Goal: Task Accomplishment & Management: Manage account settings

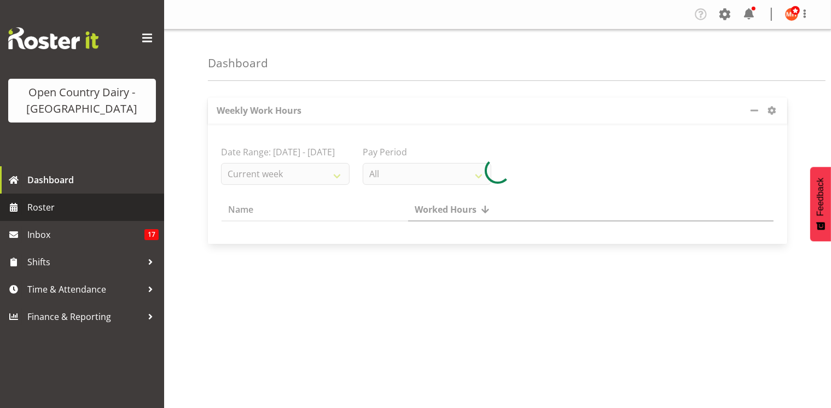
click at [37, 208] on span "Roster" at bounding box center [92, 207] width 131 height 16
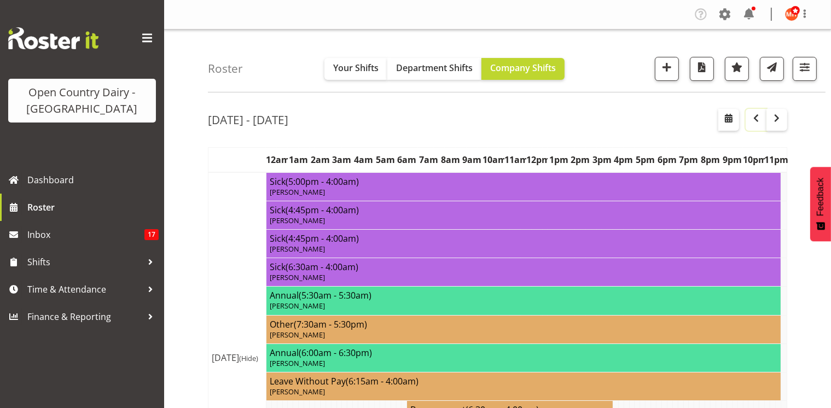
click at [753, 121] on span "button" at bounding box center [755, 118] width 13 height 13
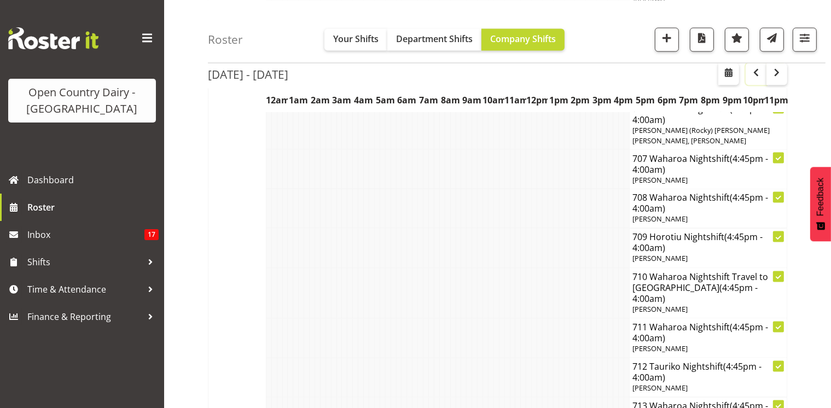
scroll to position [30729, 0]
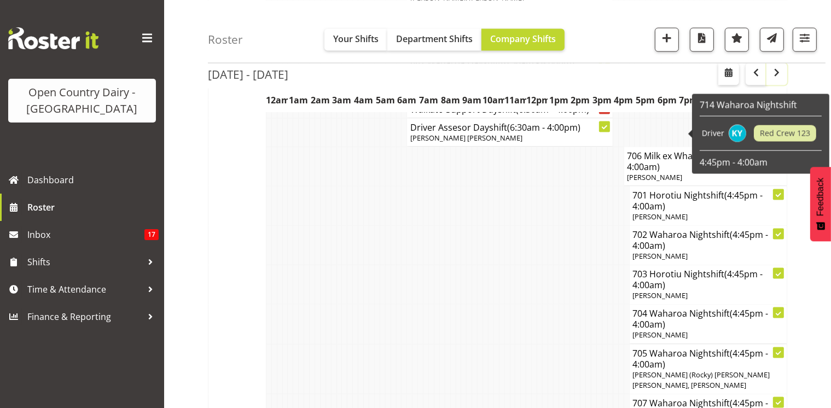
click at [781, 74] on span "button" at bounding box center [776, 72] width 13 height 13
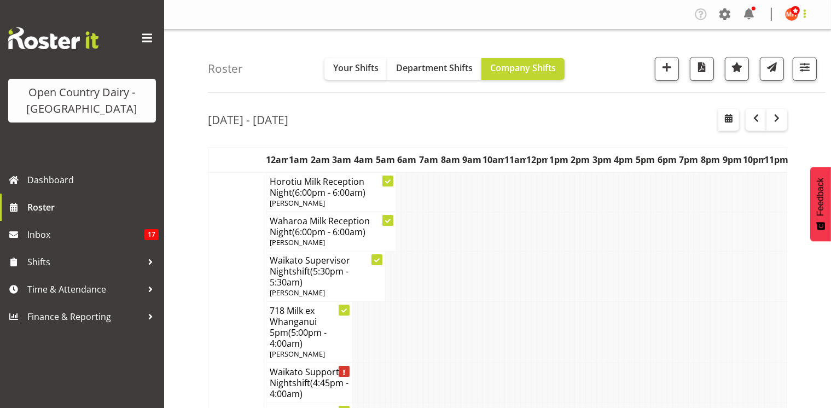
click at [803, 10] on span at bounding box center [804, 13] width 13 height 13
click at [745, 60] on link "Log Out" at bounding box center [758, 58] width 105 height 20
